Goal: Communication & Community: Answer question/provide support

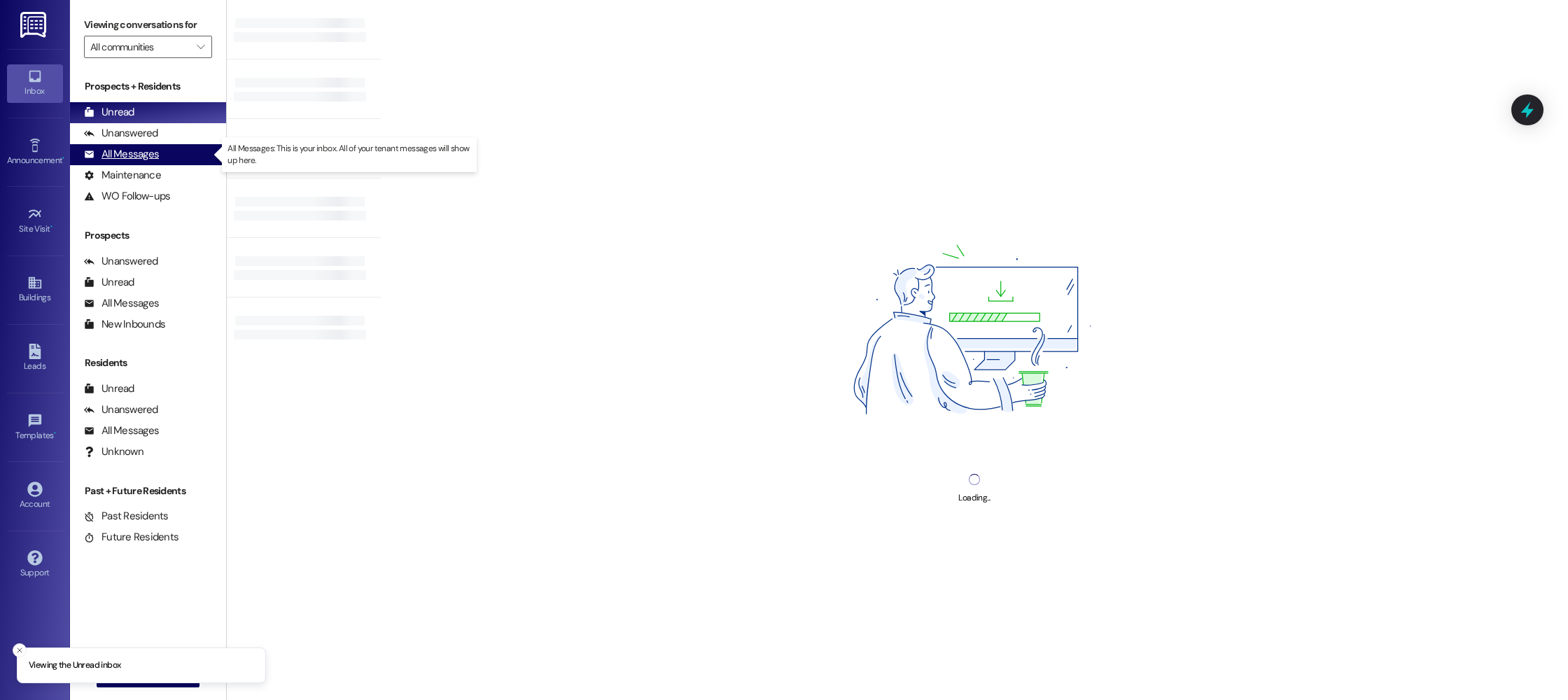
click at [159, 158] on div "All Messages (undefined)" at bounding box center [148, 155] width 156 height 21
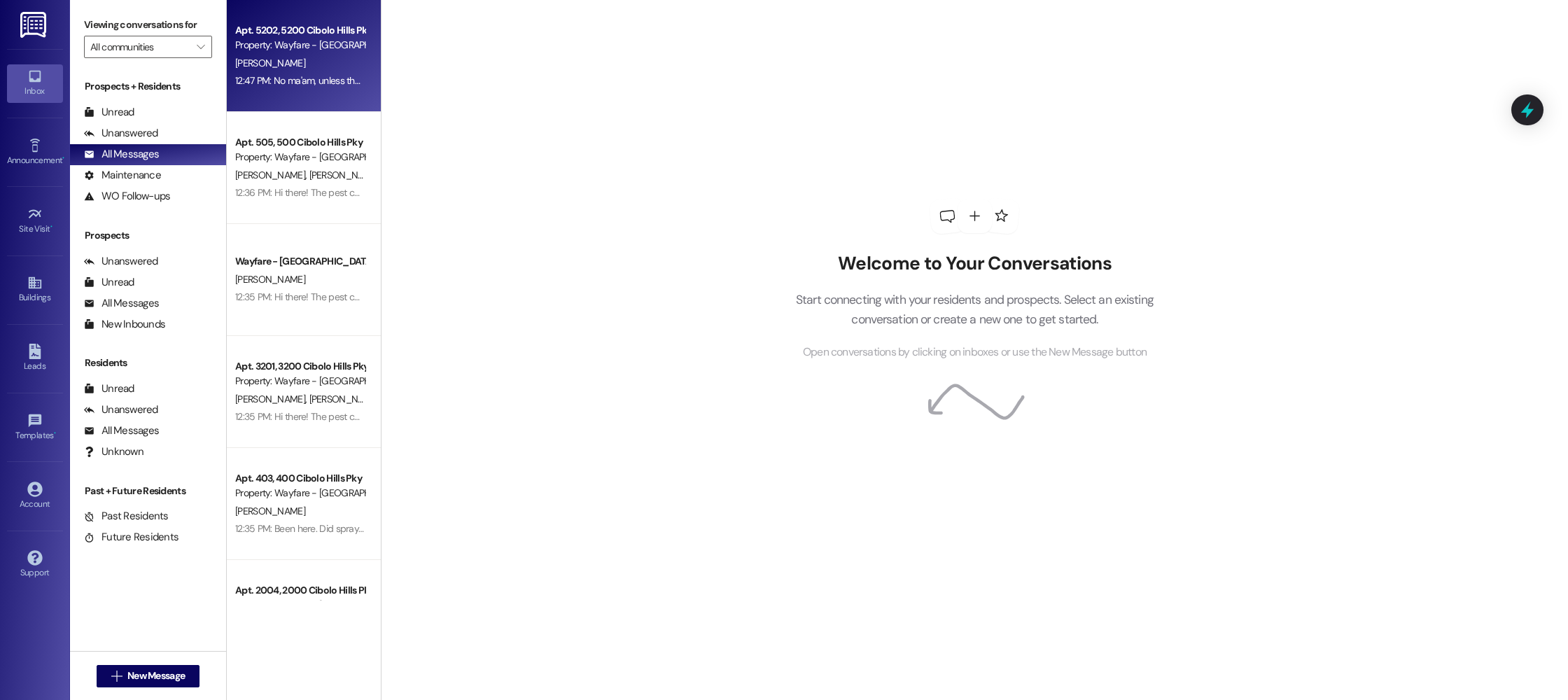
click at [330, 60] on div "[PERSON_NAME]" at bounding box center [299, 64] width 132 height 17
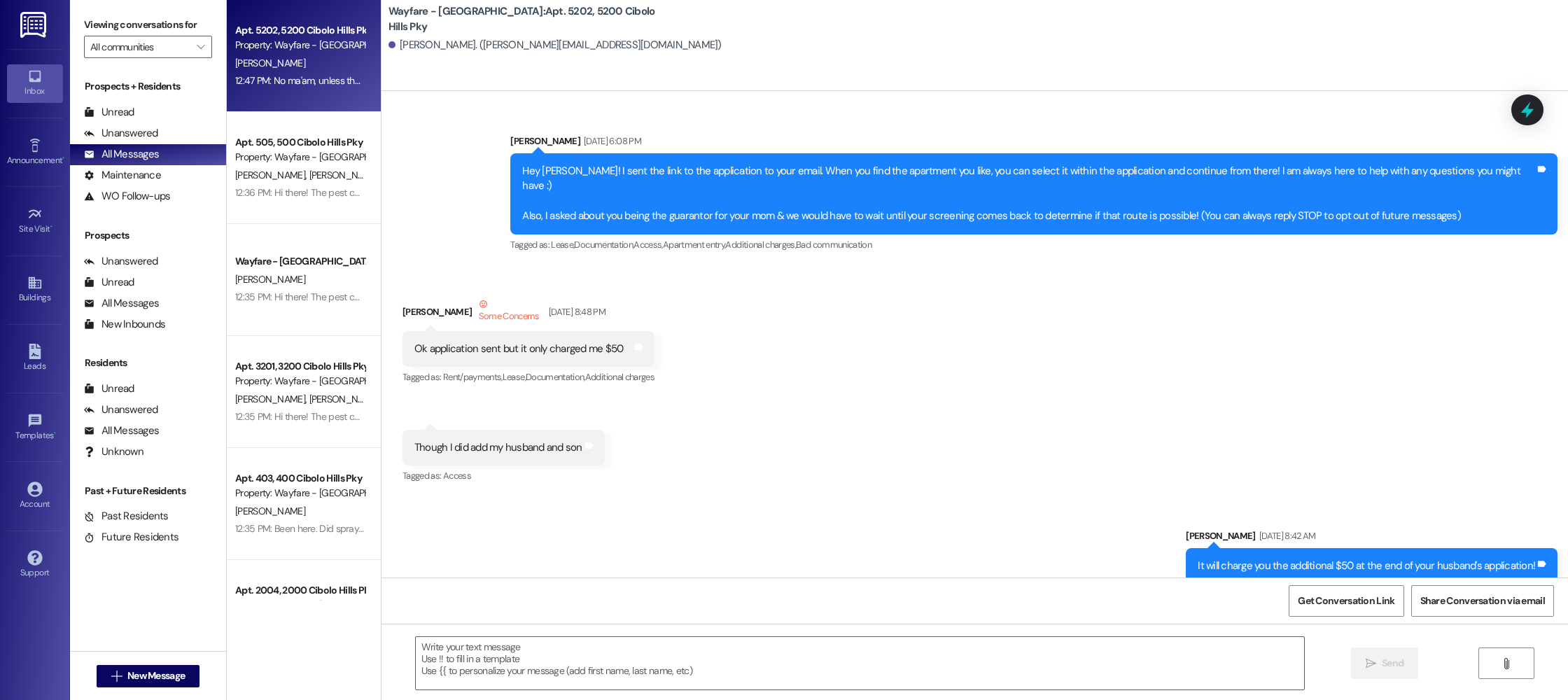
scroll to position [45817, 0]
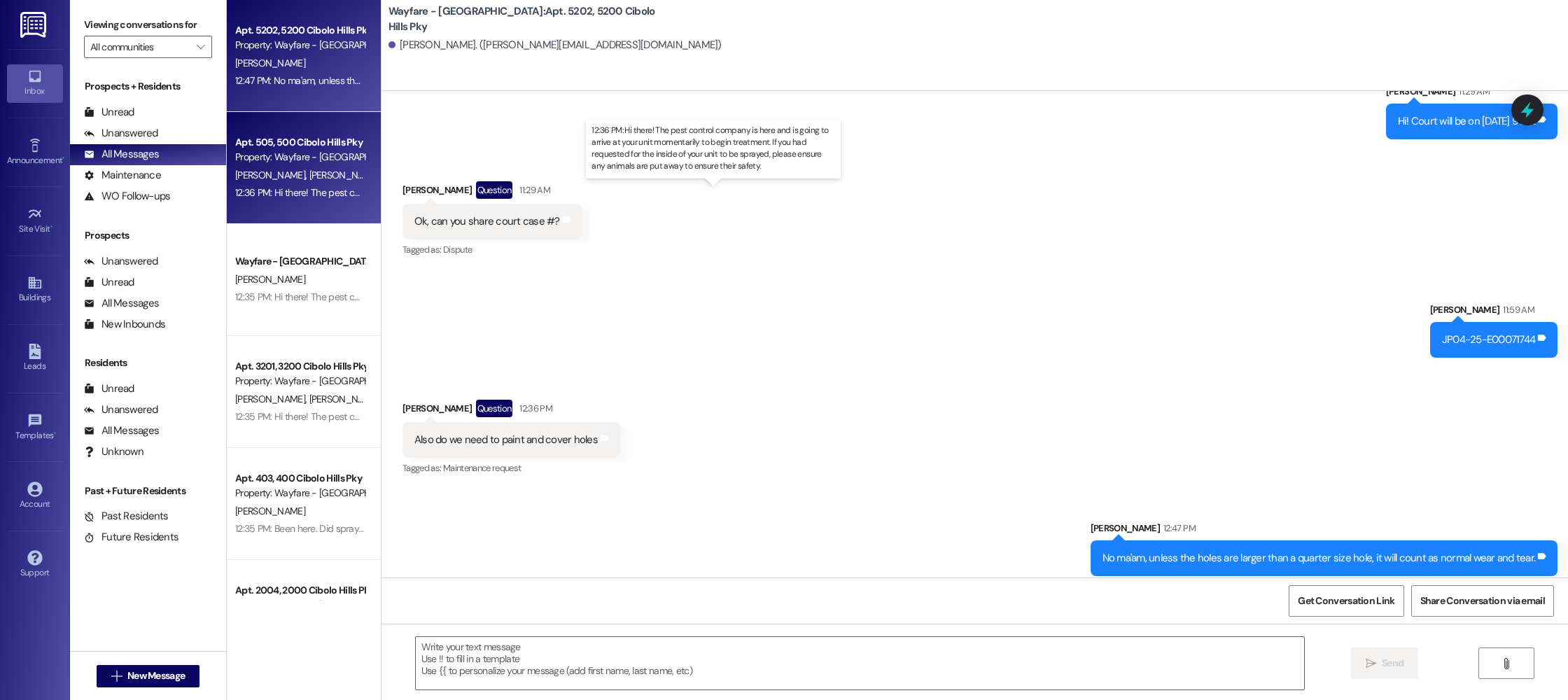
click at [283, 193] on div "12:36 PM: Hi there! The pest control company is here and is going to arrive at …" at bounding box center [728, 192] width 987 height 12
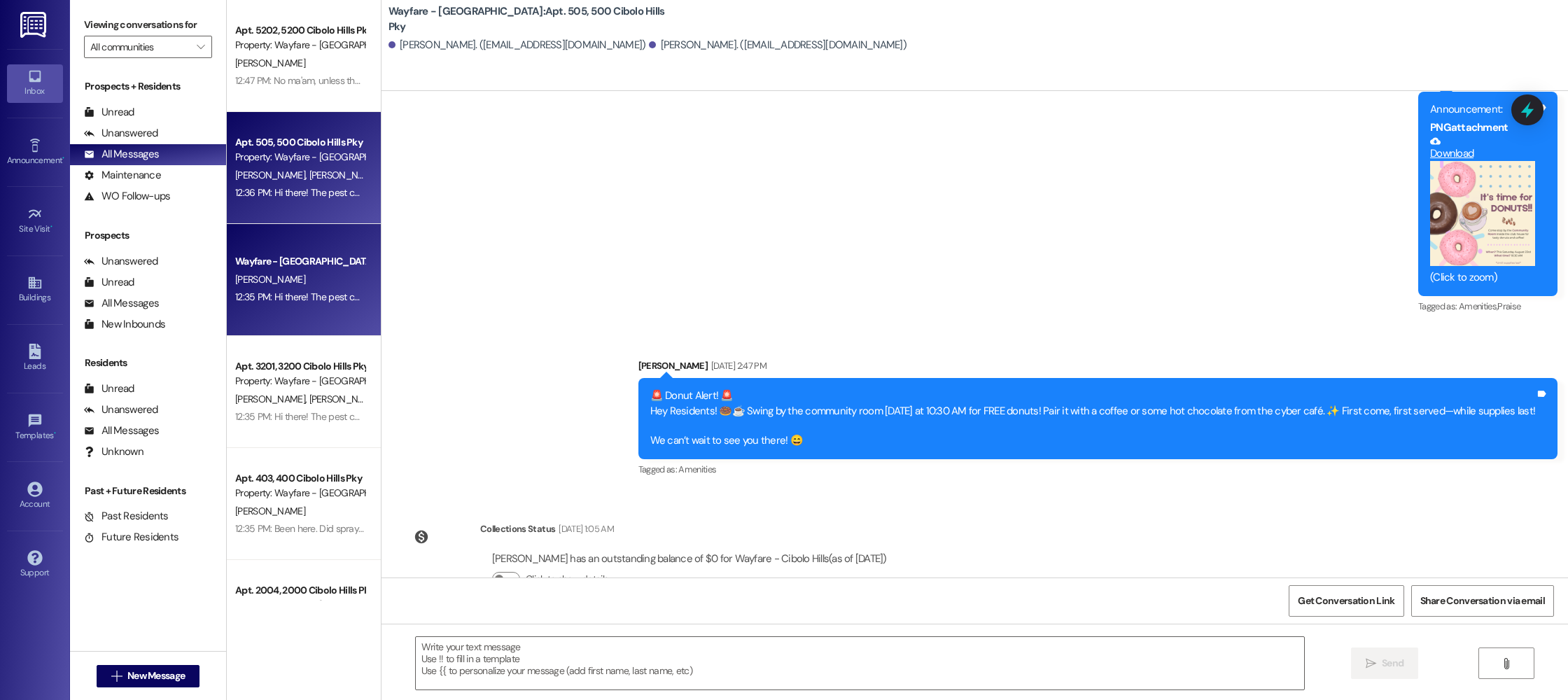
scroll to position [6813, 0]
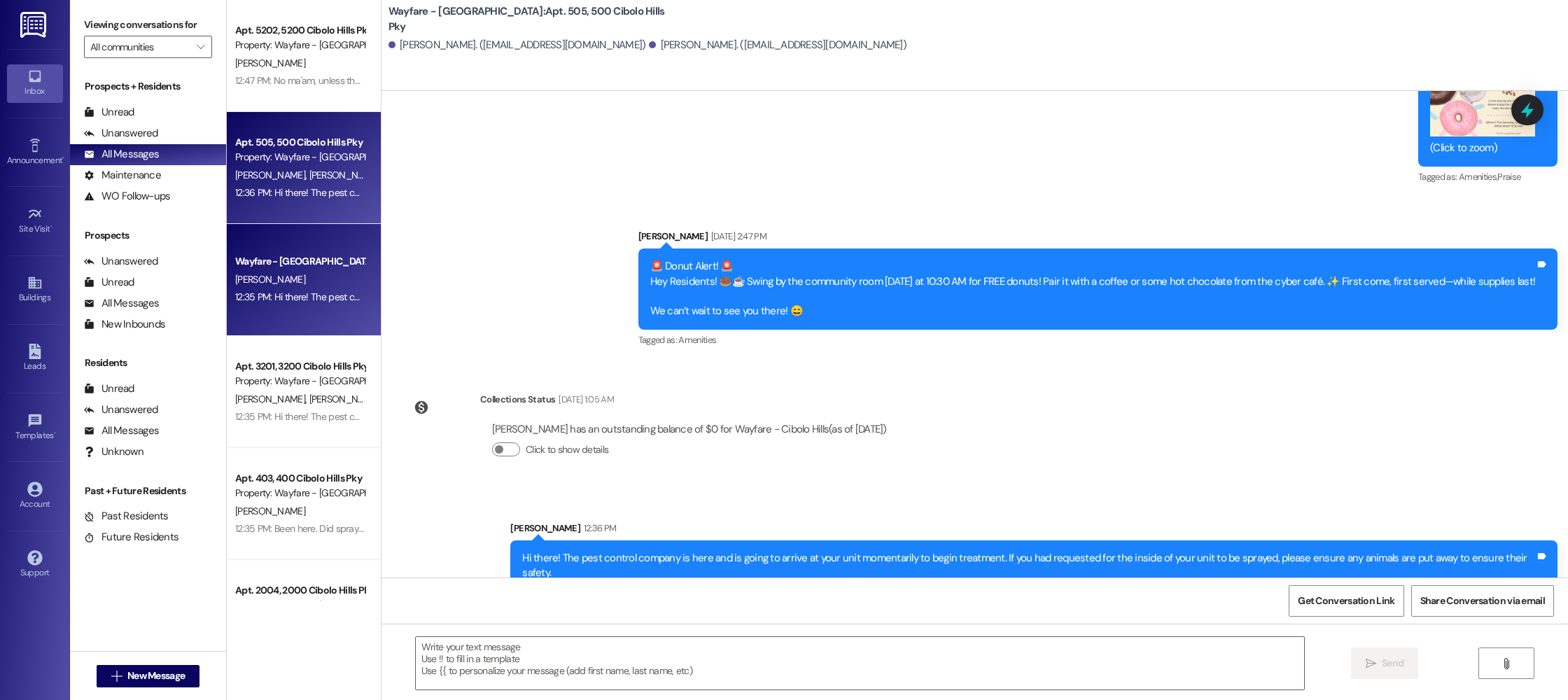
click at [289, 289] on div "12:35 PM: Hi there! The pest control company is here and is going to arrive at …" at bounding box center [299, 297] width 132 height 17
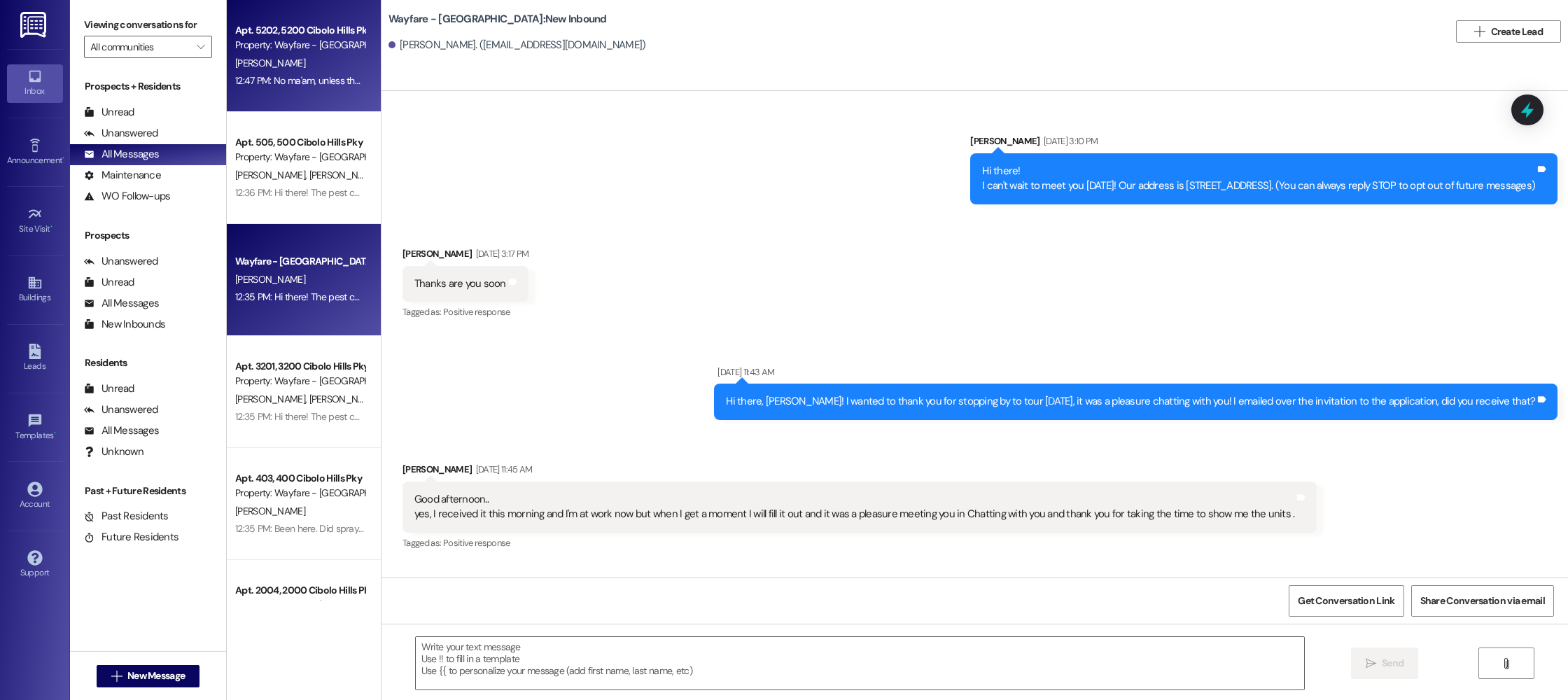
scroll to position [28691, 0]
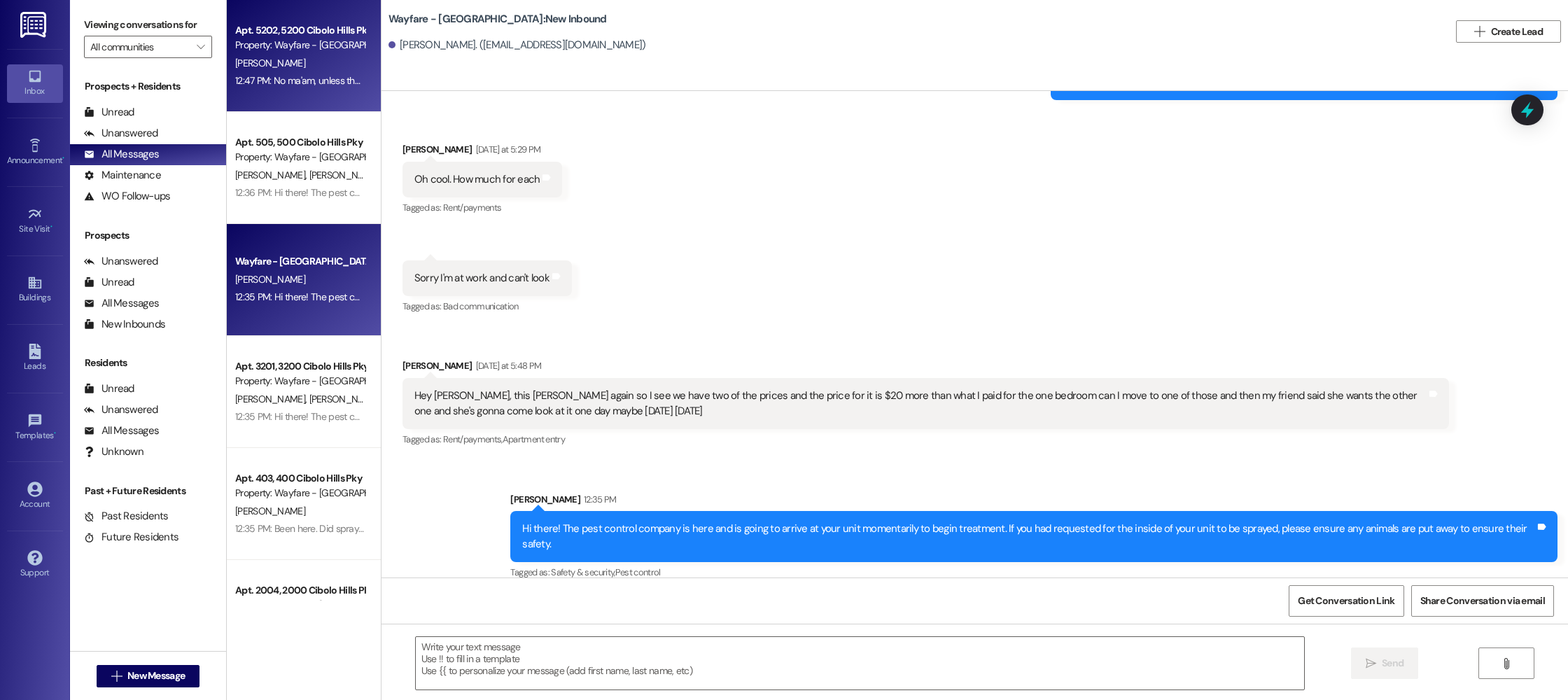
click at [291, 98] on div "Apt. 5202, 5200 Cibolo Hills Pky Property: Wayfare - Cibolo Hills D. Ruiz 12:47…" at bounding box center [304, 56] width 154 height 112
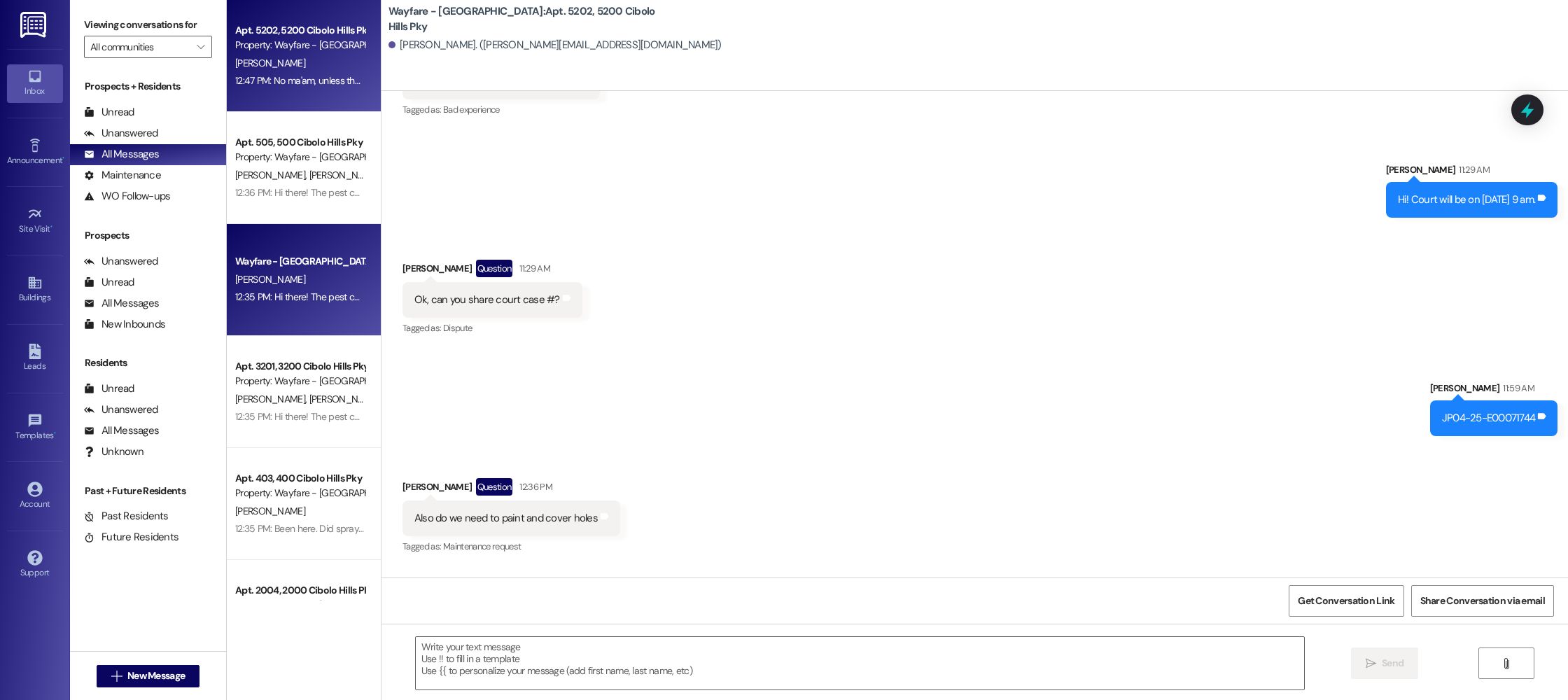
scroll to position [45719, 0]
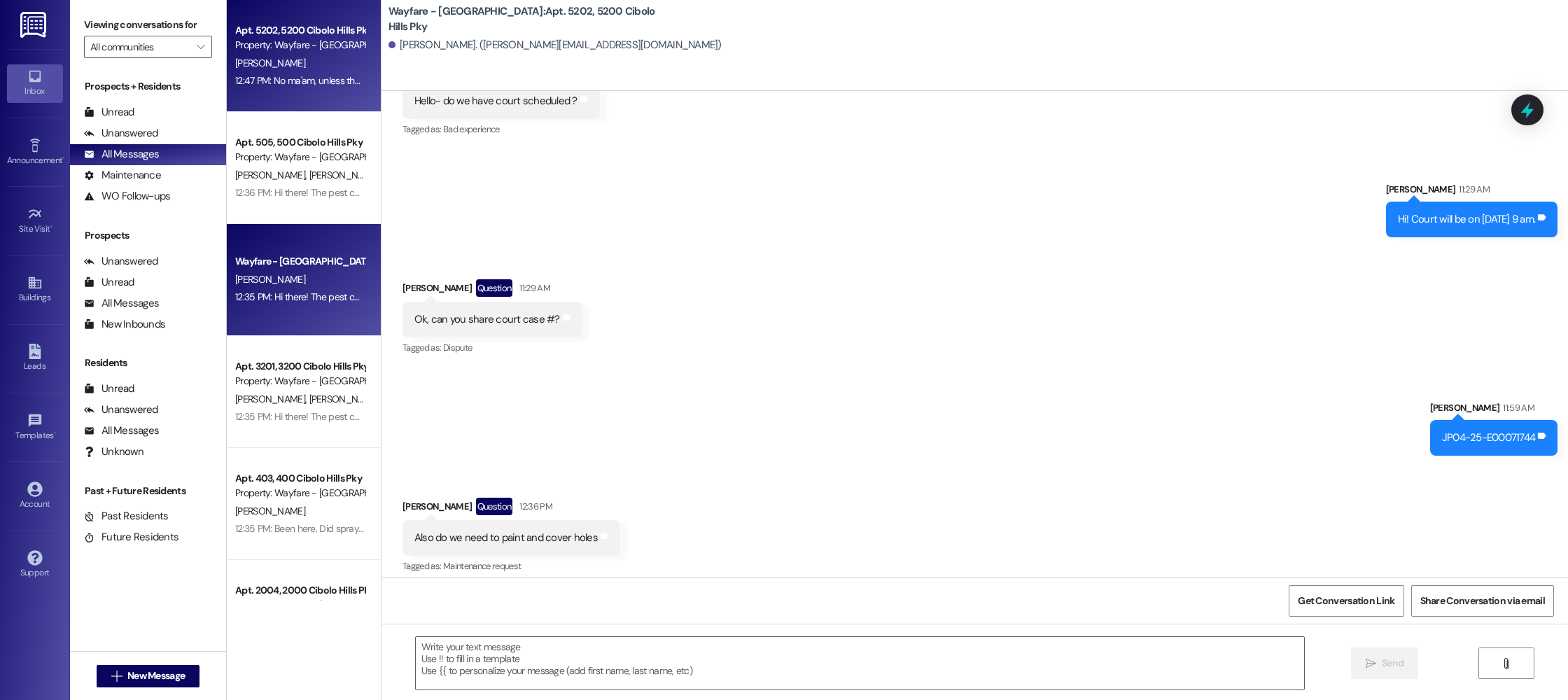
click at [275, 280] on div "[PERSON_NAME]" at bounding box center [299, 279] width 132 height 17
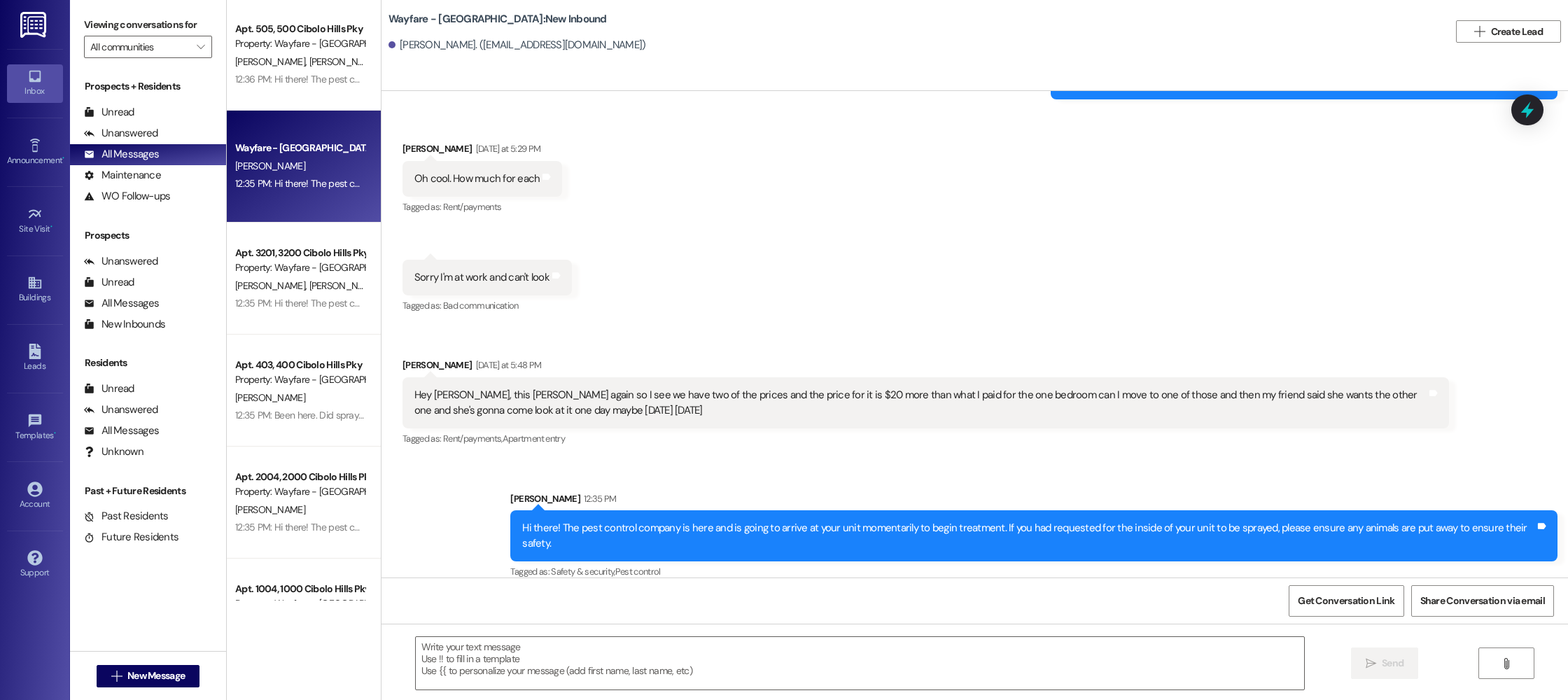
scroll to position [122, 0]
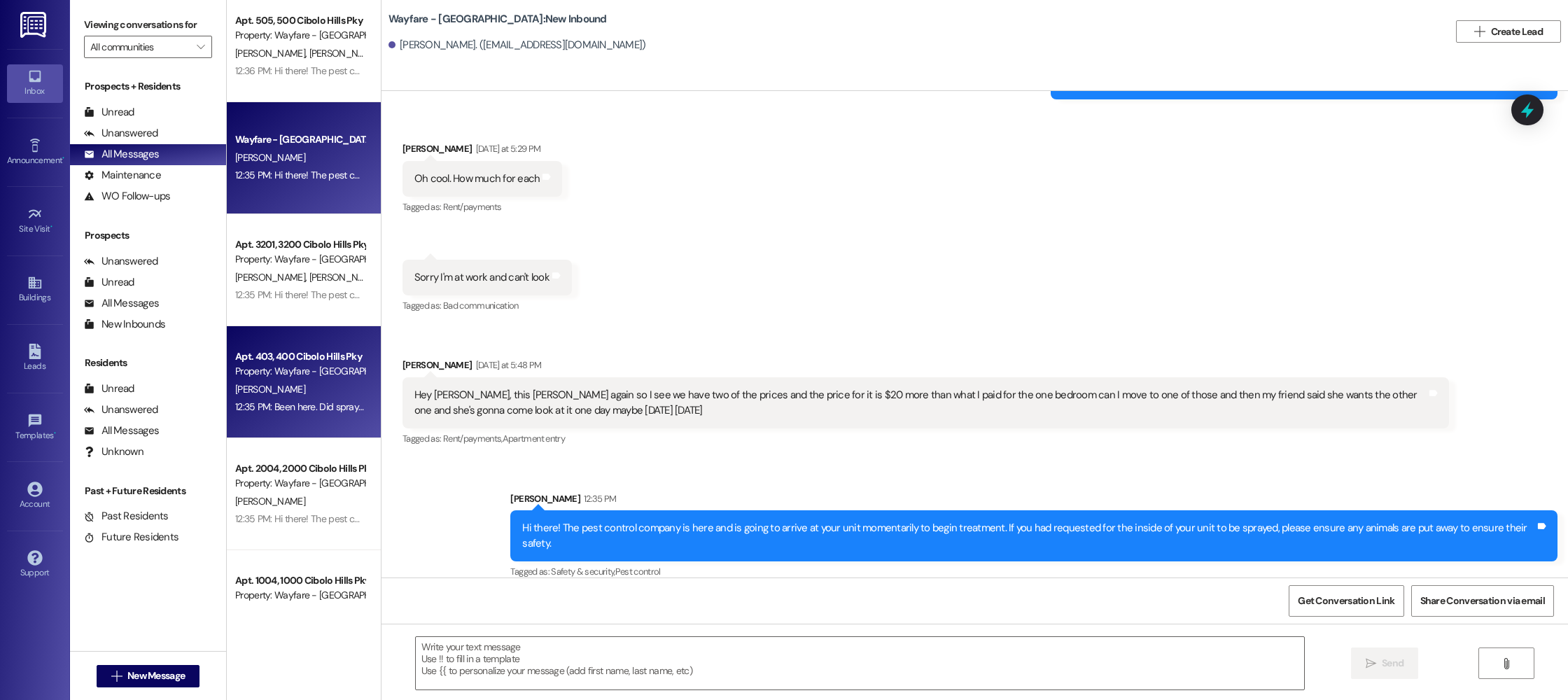
click at [308, 393] on div "[PERSON_NAME]" at bounding box center [299, 389] width 132 height 17
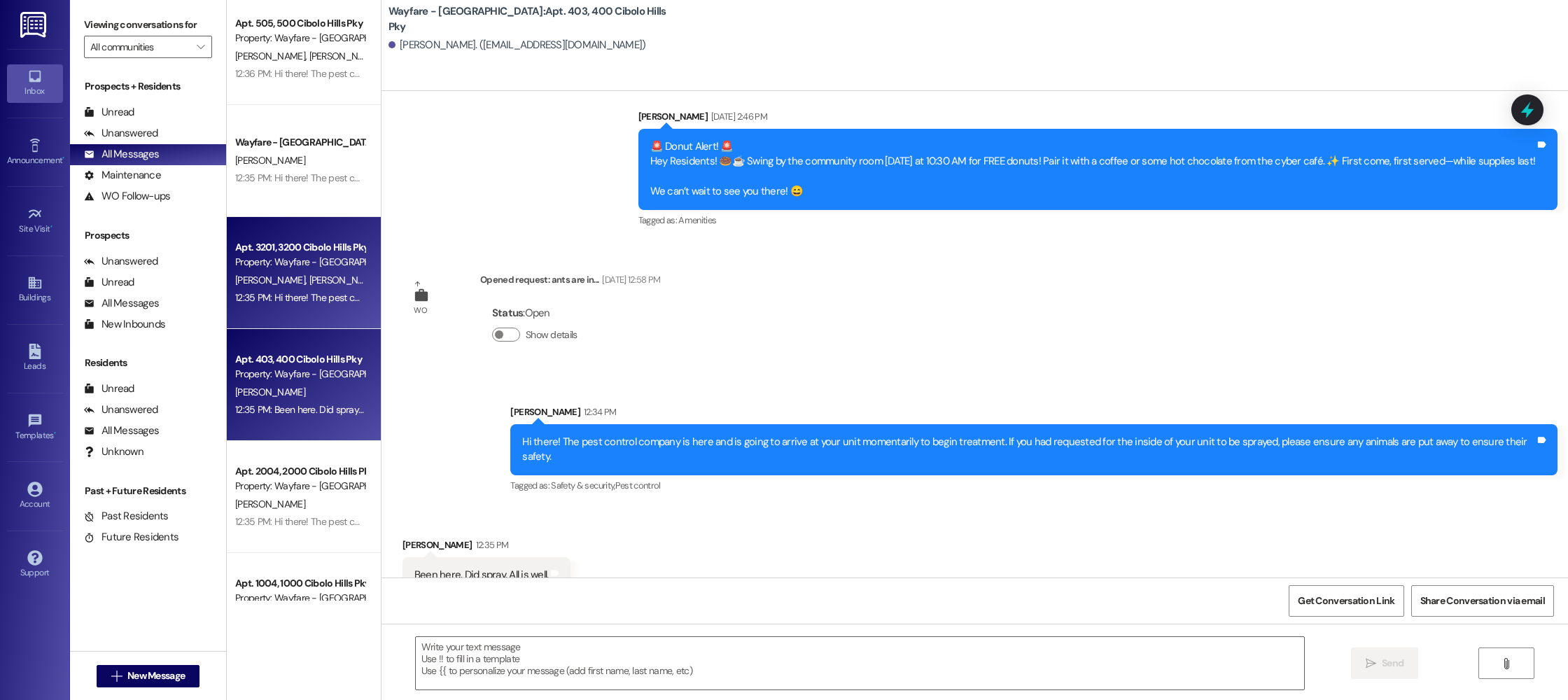
scroll to position [124, 0]
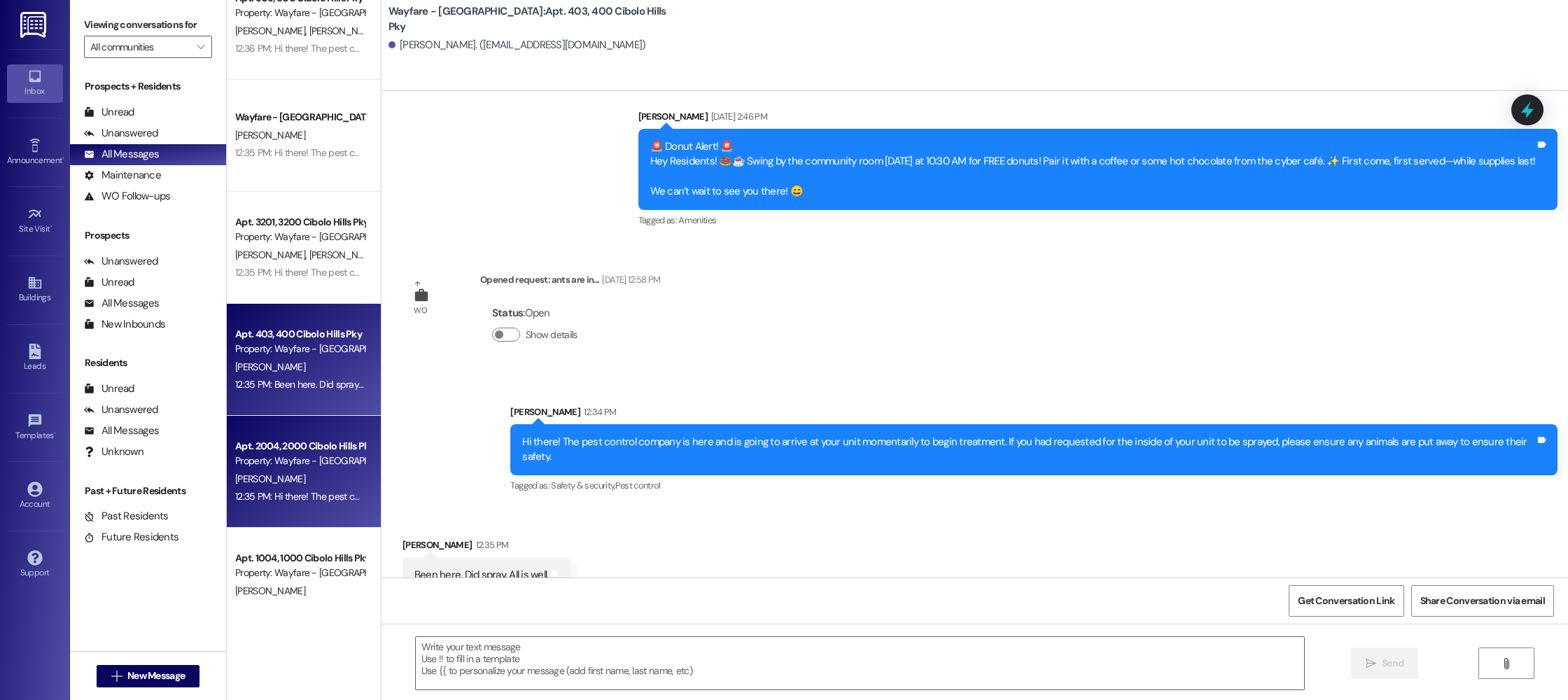
click at [260, 443] on div "Apt. 5202, 5200 Cibolo Hills Pky Property: Wayfare - Cibolo Hills D. Ruiz 12:47…" at bounding box center [304, 300] width 154 height 601
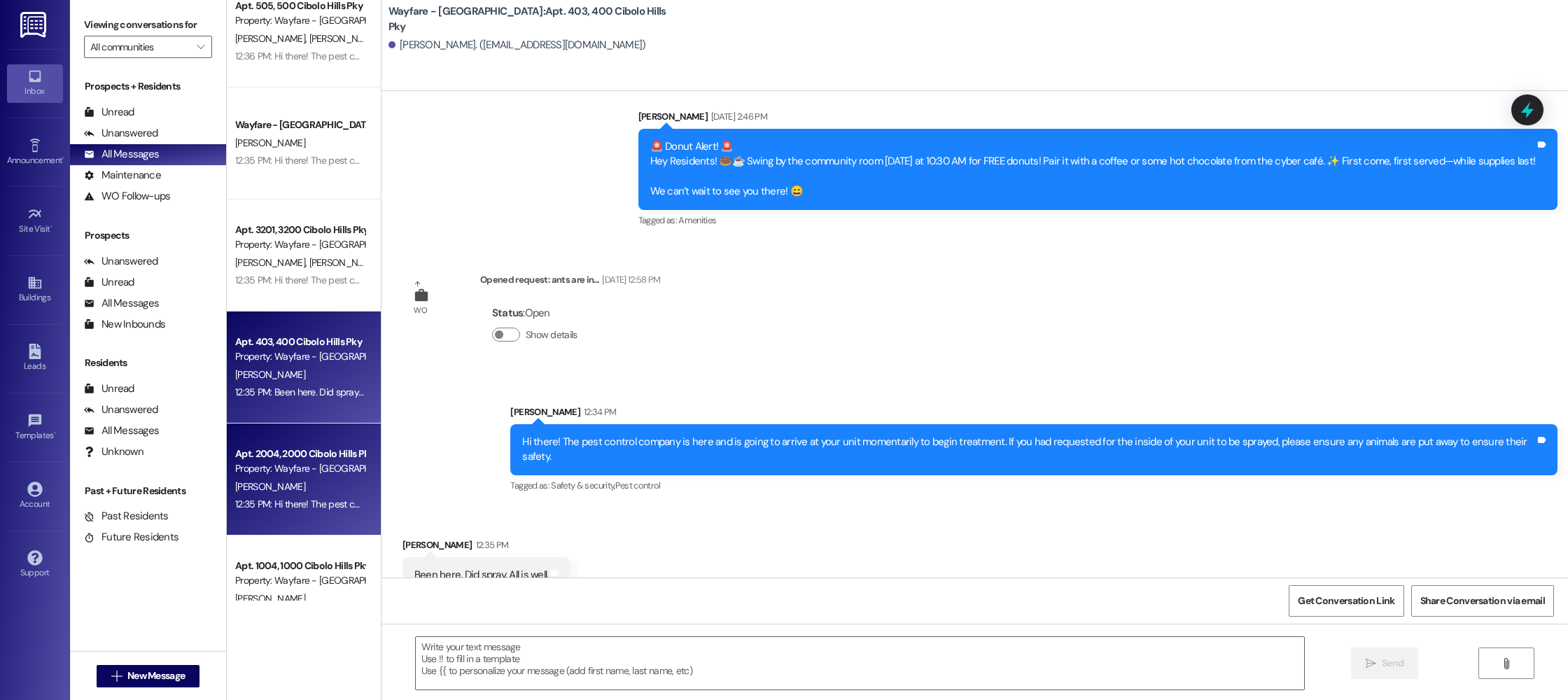
click at [260, 443] on div "Apt. 5202, 5200 Cibolo Hills Pky Property: Wayfare - Cibolo Hills D. Ruiz 12:47…" at bounding box center [304, 300] width 154 height 601
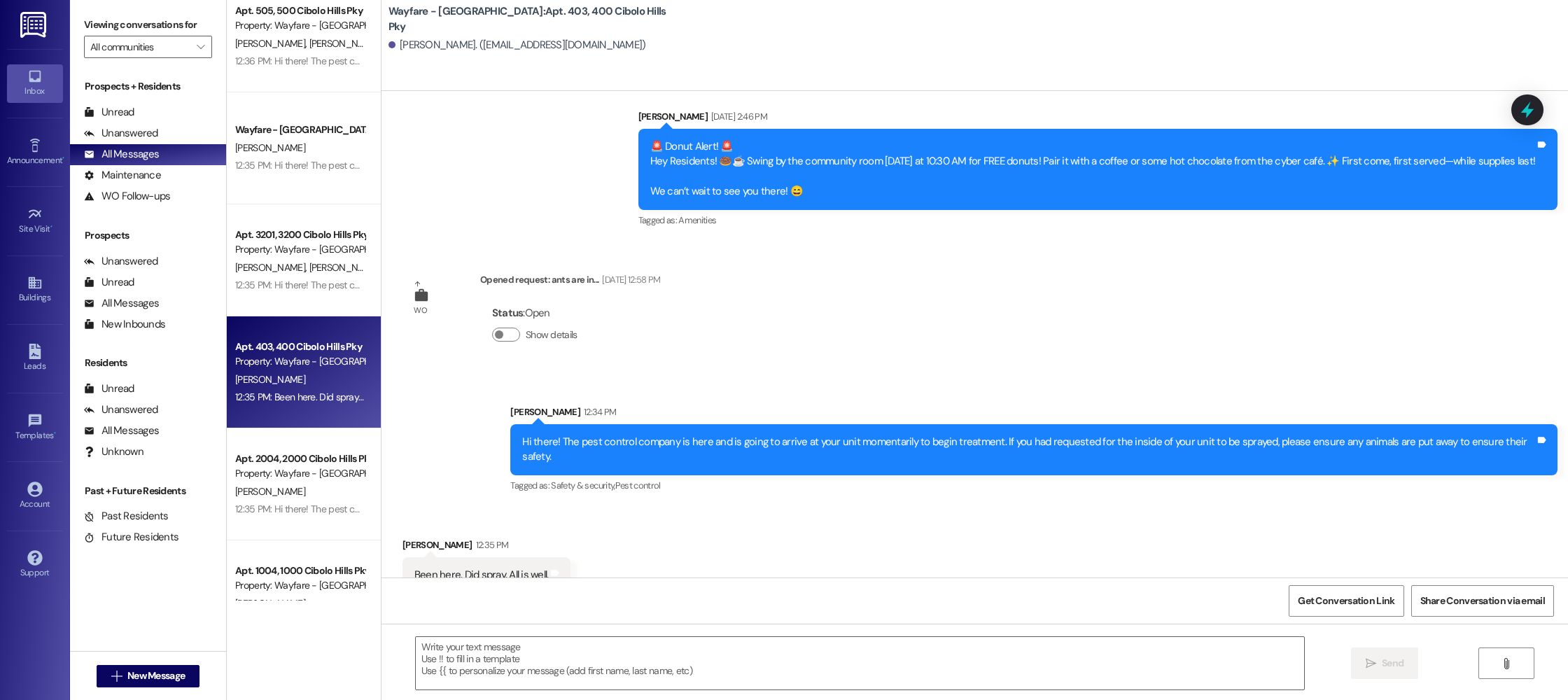
click at [260, 455] on div "Apt. 2004, 2000 Cibolo Hills Pky" at bounding box center [300, 459] width 129 height 14
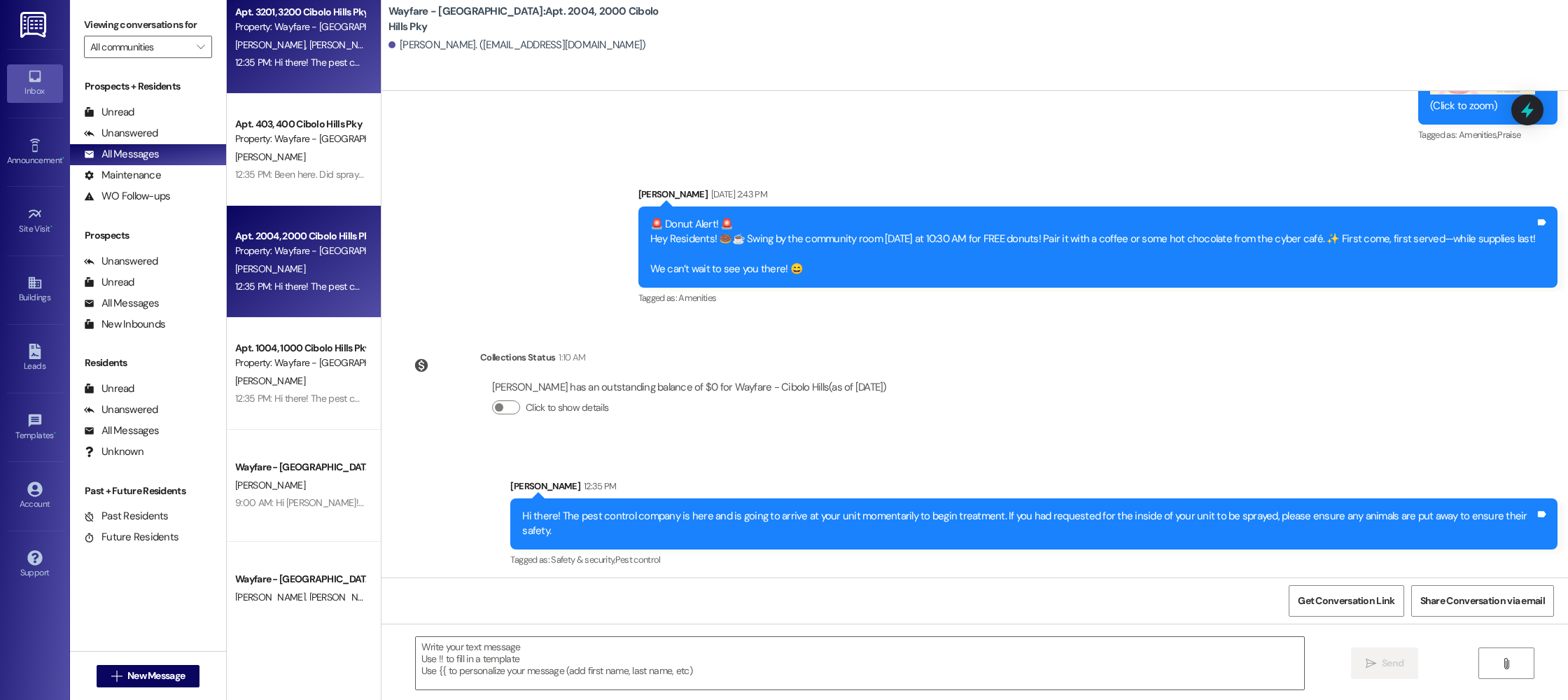
scroll to position [361, 0]
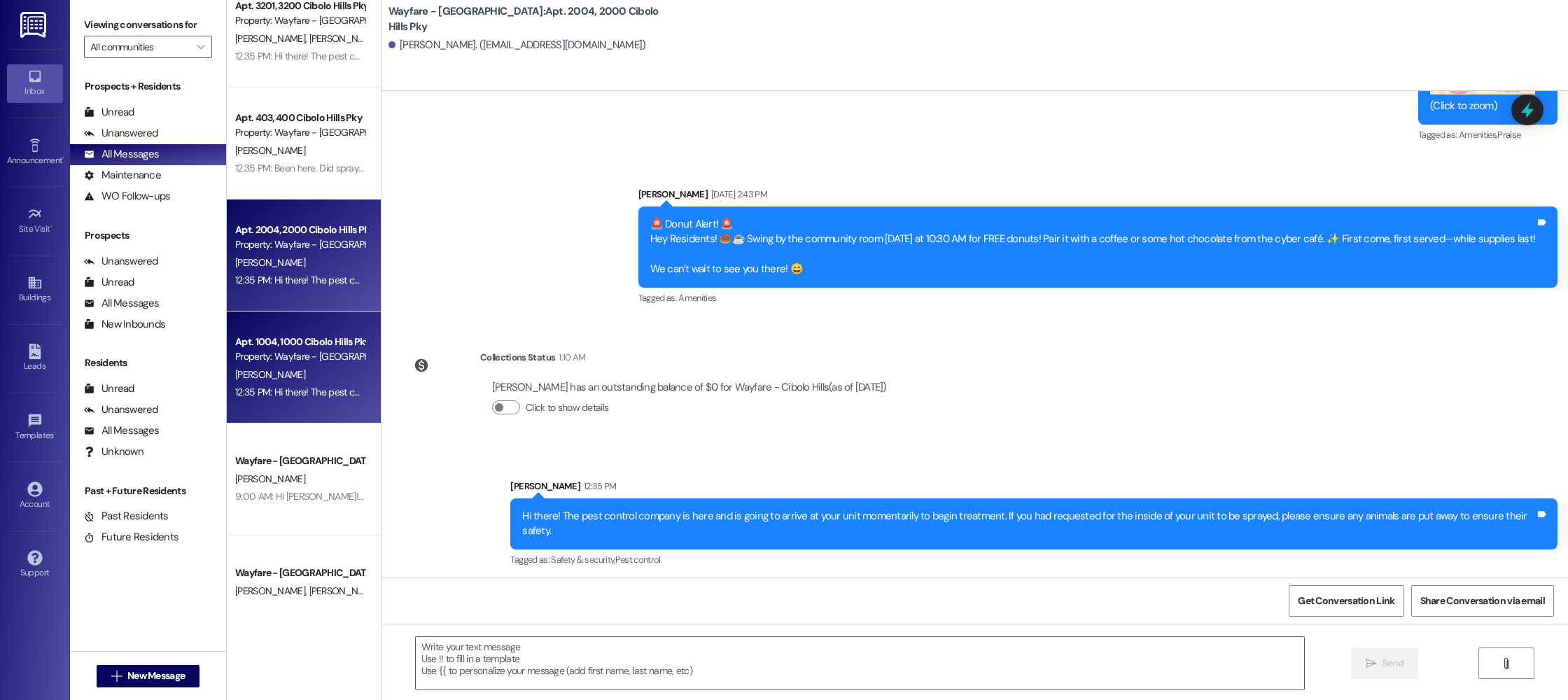
click at [295, 348] on div "Apt. 1004, 1000 Cibolo Hills Pky" at bounding box center [300, 341] width 129 height 14
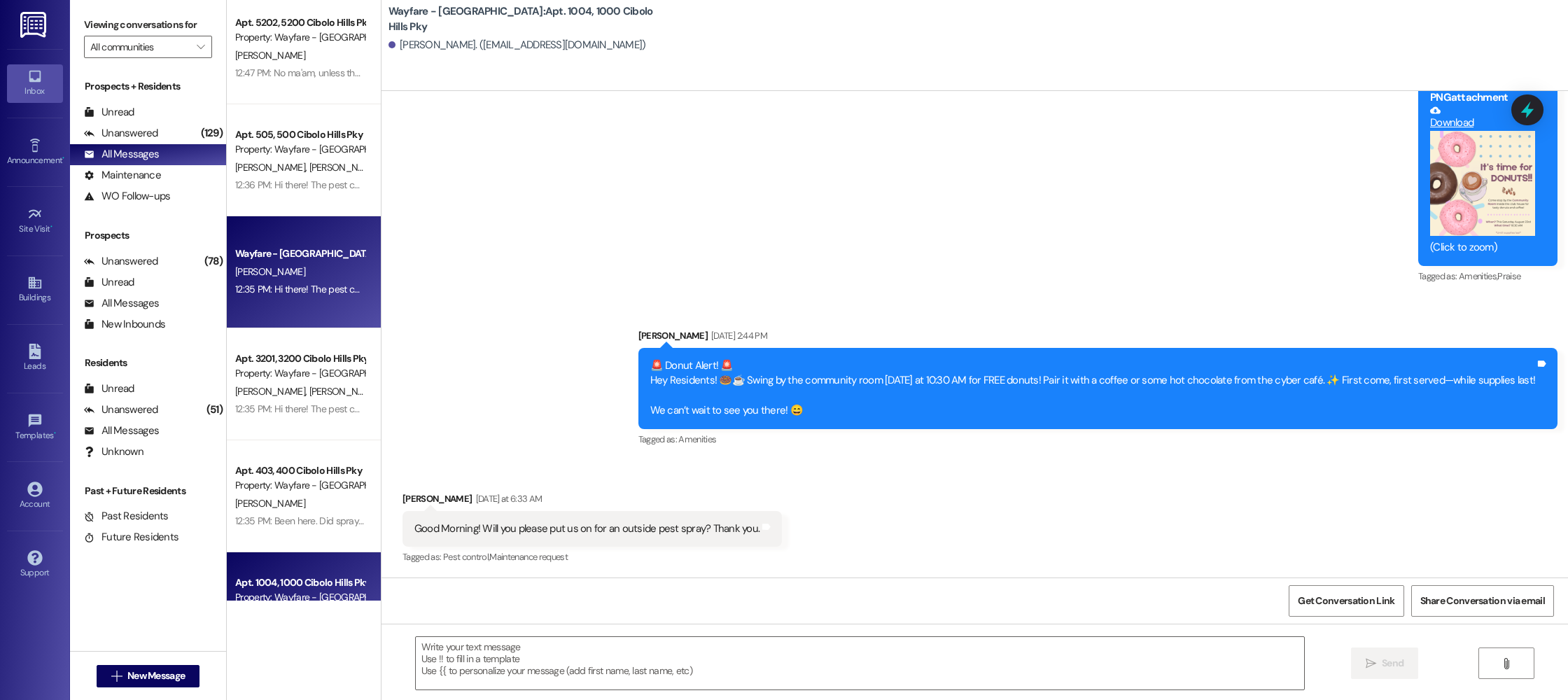
scroll to position [0, 0]
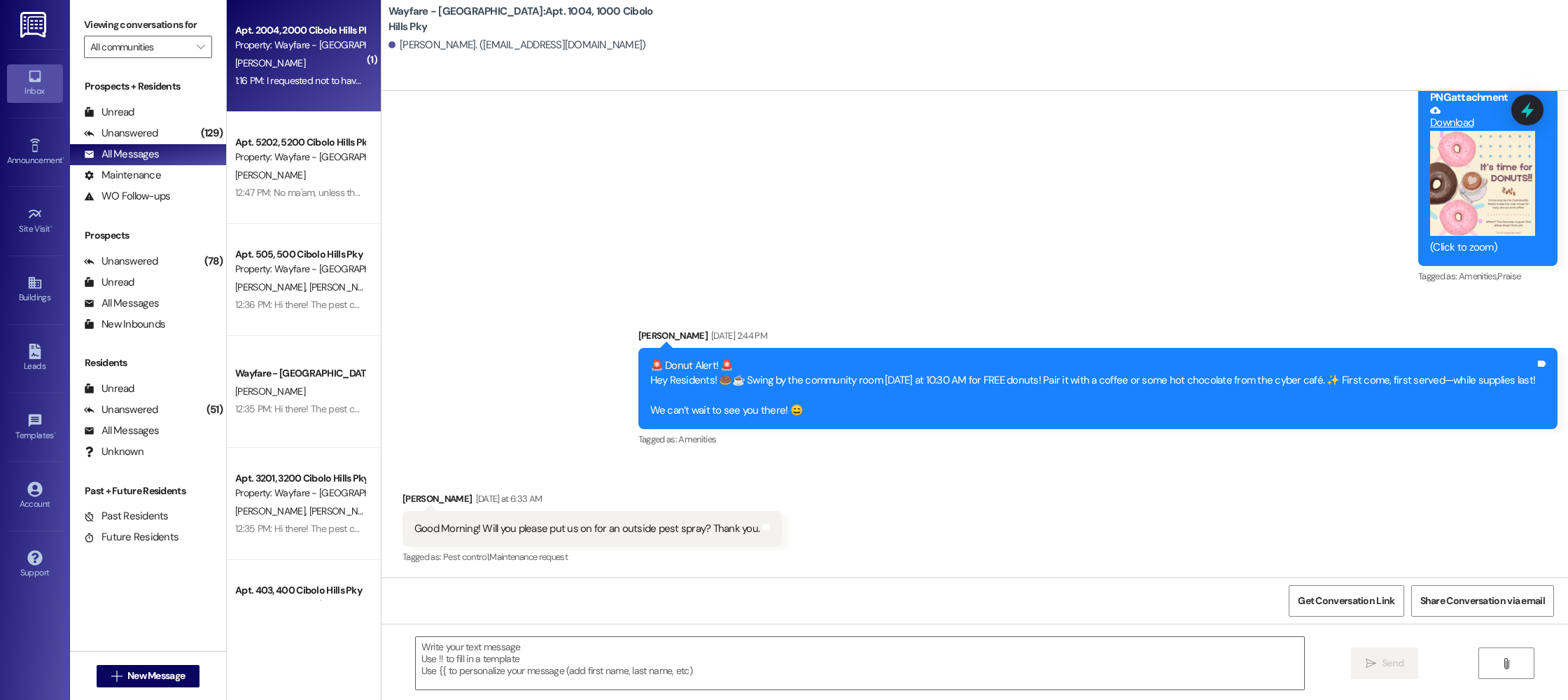
click at [311, 66] on div "[PERSON_NAME]" at bounding box center [299, 64] width 132 height 17
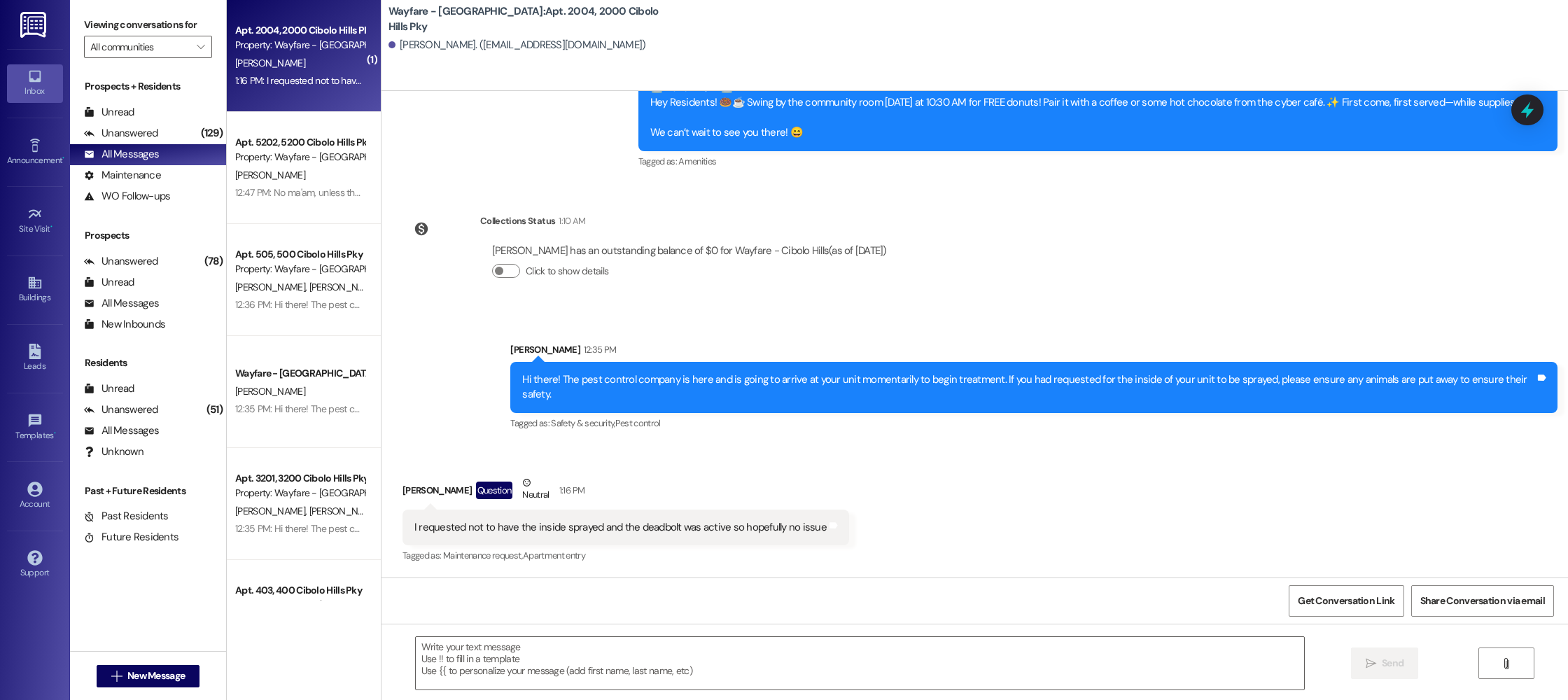
scroll to position [29609, 0]
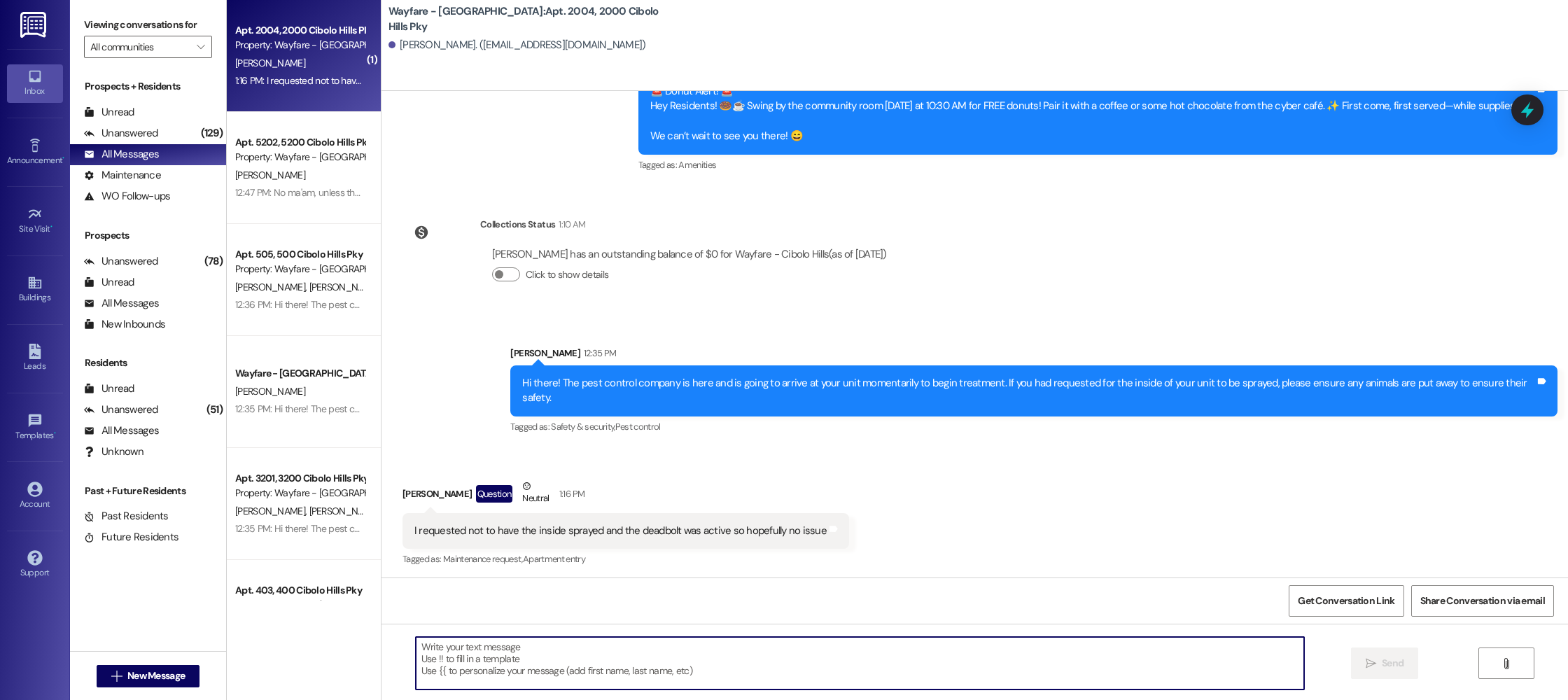
click at [639, 659] on textarea at bounding box center [860, 663] width 889 height 52
type textarea "N"
type textarea "No worries I added a note for only your patio area!"
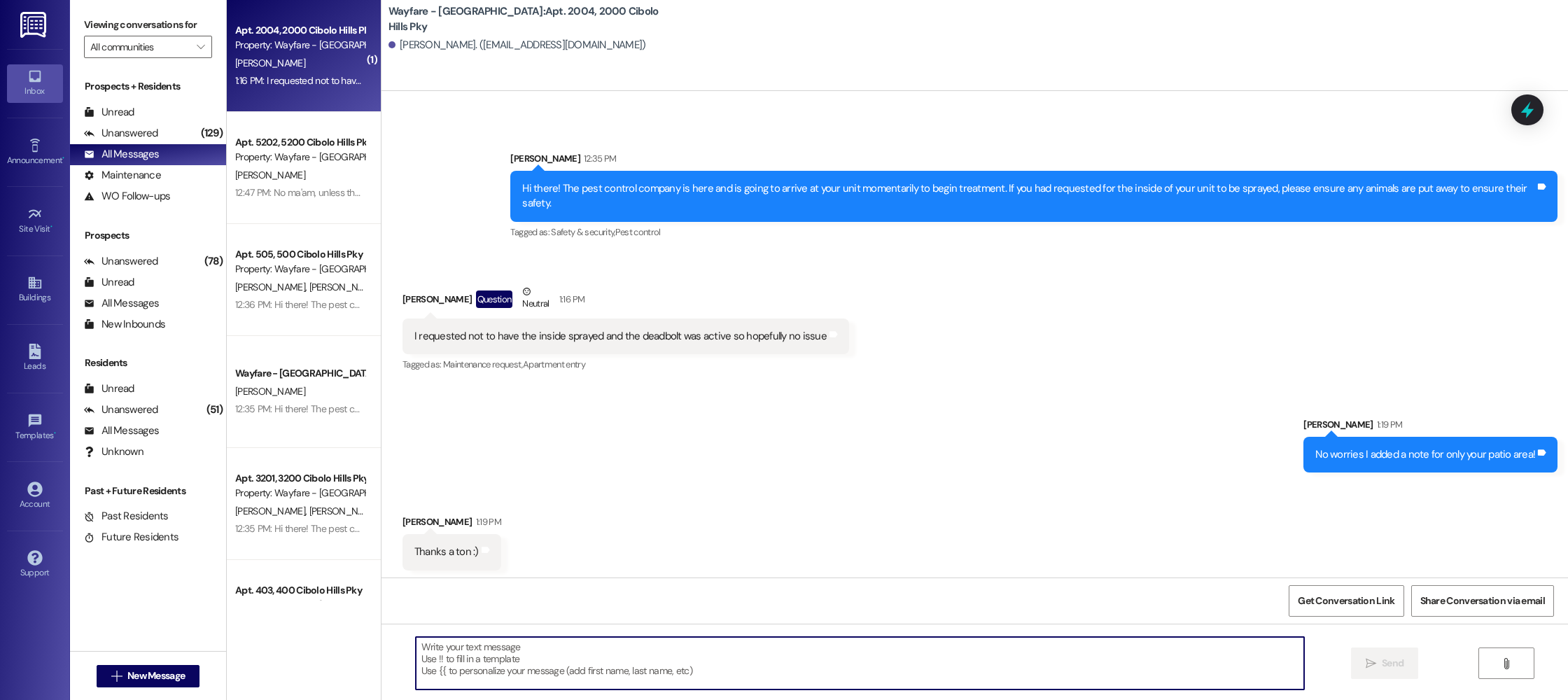
scroll to position [29805, 0]
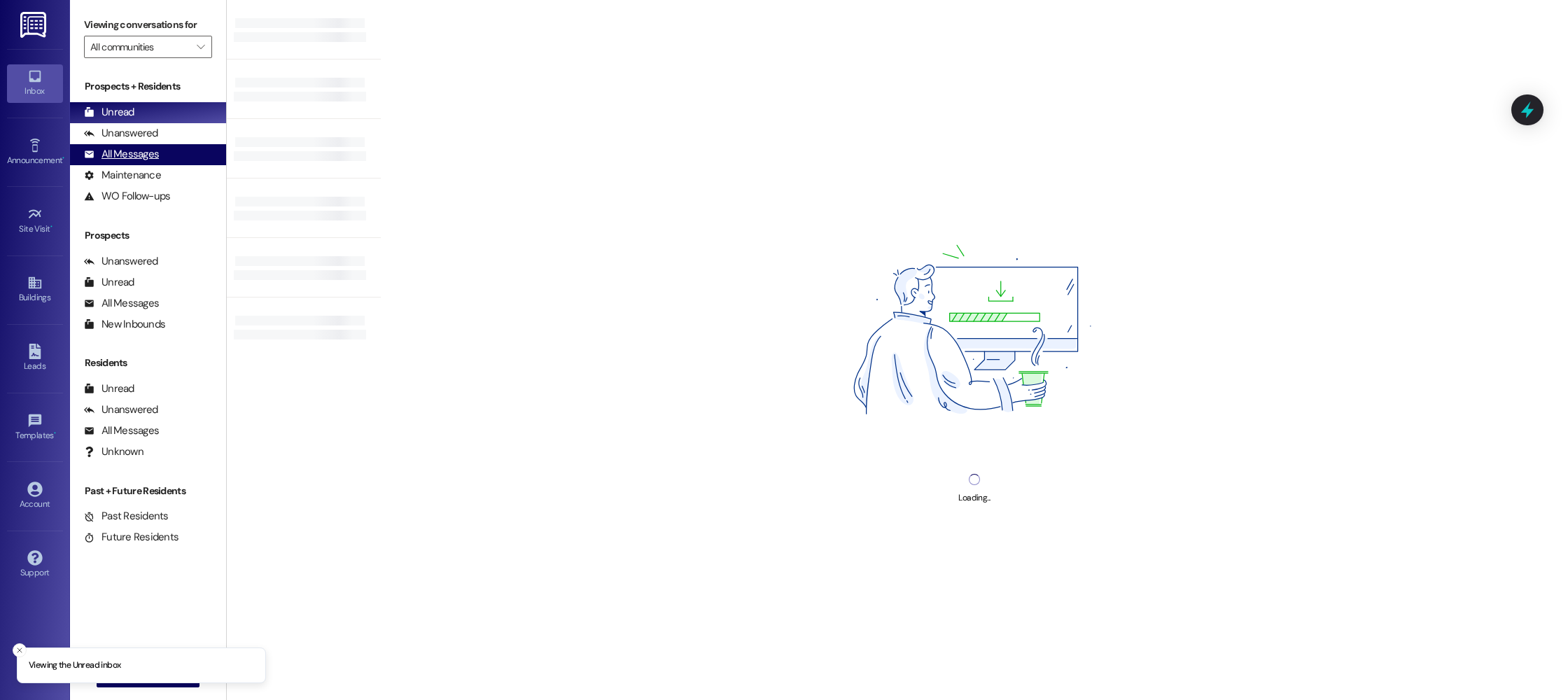
click at [148, 147] on div "All Messages" at bounding box center [121, 154] width 75 height 14
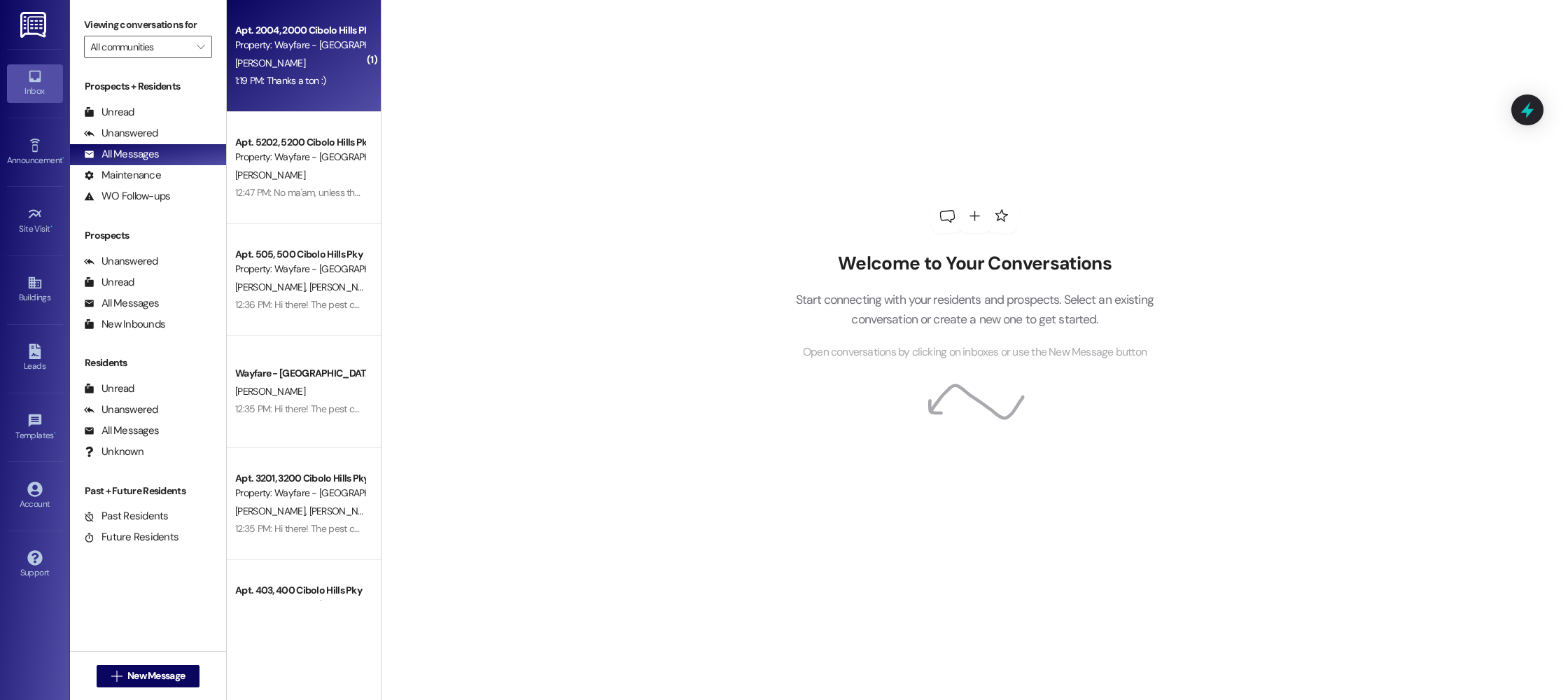
click at [260, 90] on div "Apt. 2004, 2000 Cibolo Hills Pky Property: Wayfare - Cibolo Hills [PERSON_NAME]…" at bounding box center [304, 56] width 154 height 112
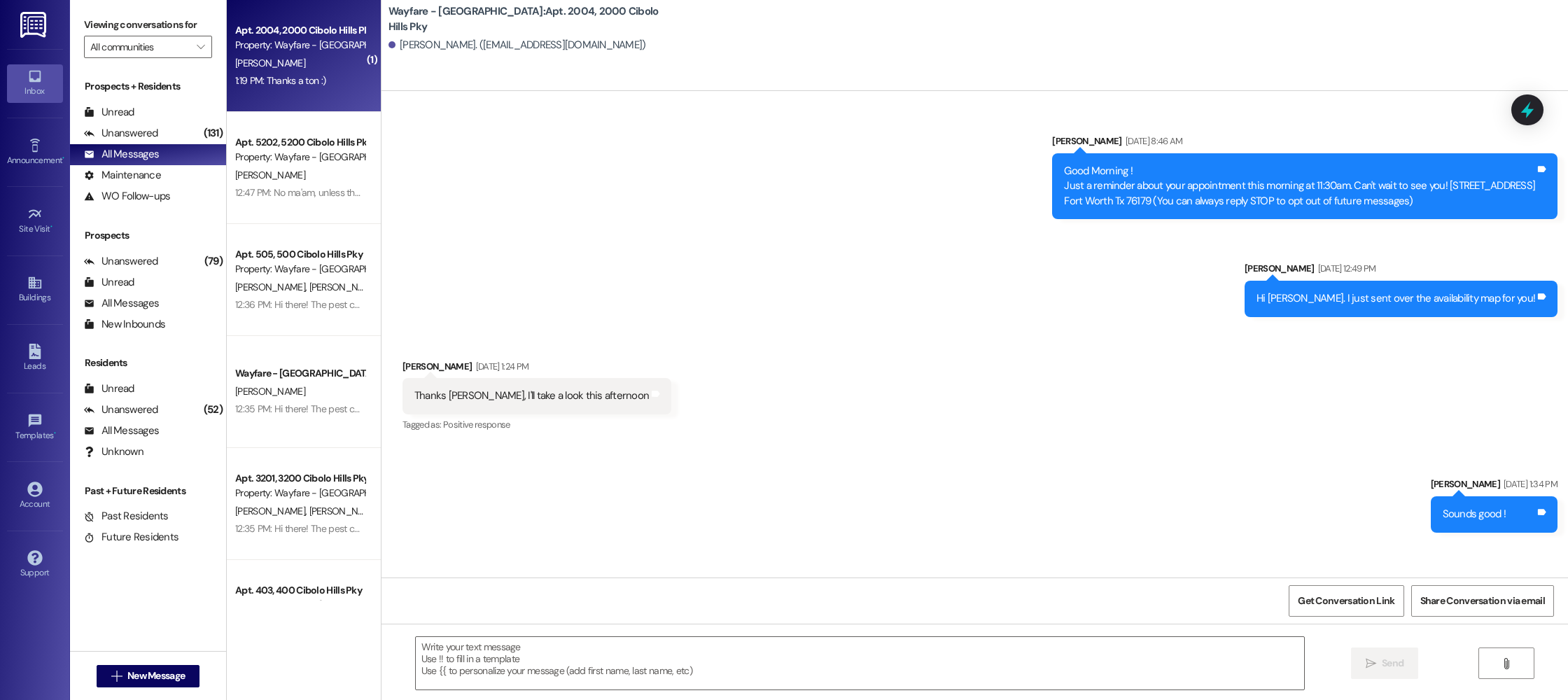
scroll to position [29825, 0]
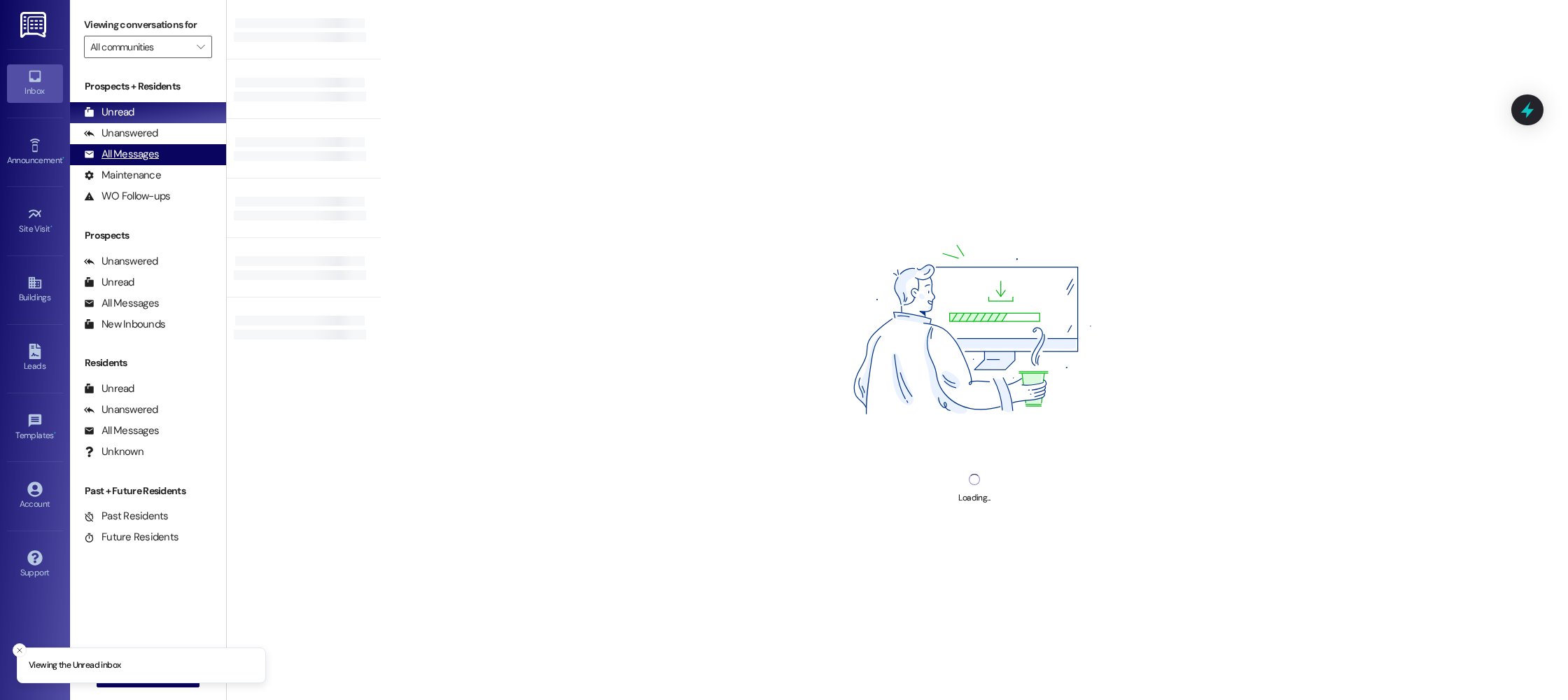
click at [110, 156] on div "All Messages" at bounding box center [121, 154] width 75 height 14
click at [153, 152] on div "All Messages" at bounding box center [121, 154] width 75 height 14
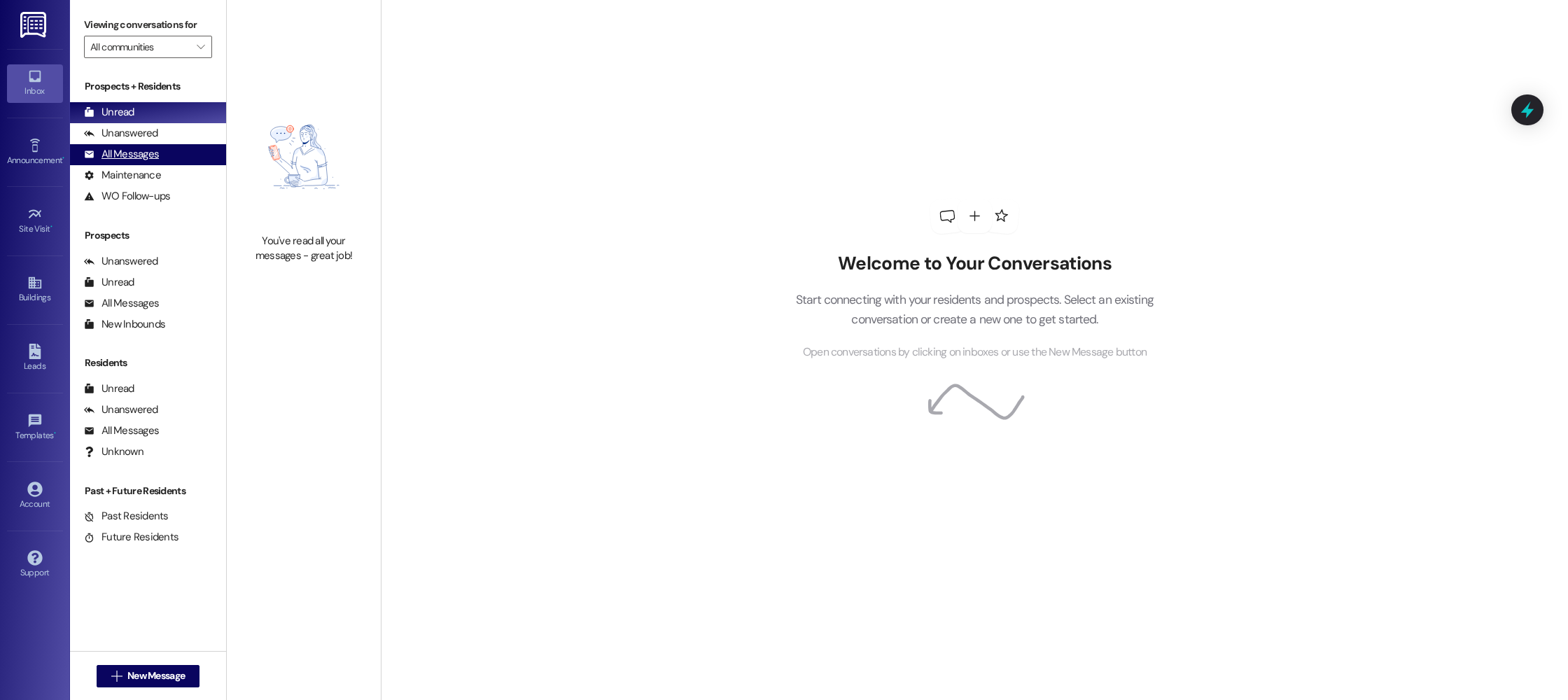
click at [119, 151] on div "All Messages" at bounding box center [121, 154] width 75 height 14
click at [134, 148] on div "All Messages" at bounding box center [121, 154] width 75 height 14
